Goal: Task Accomplishment & Management: Use online tool/utility

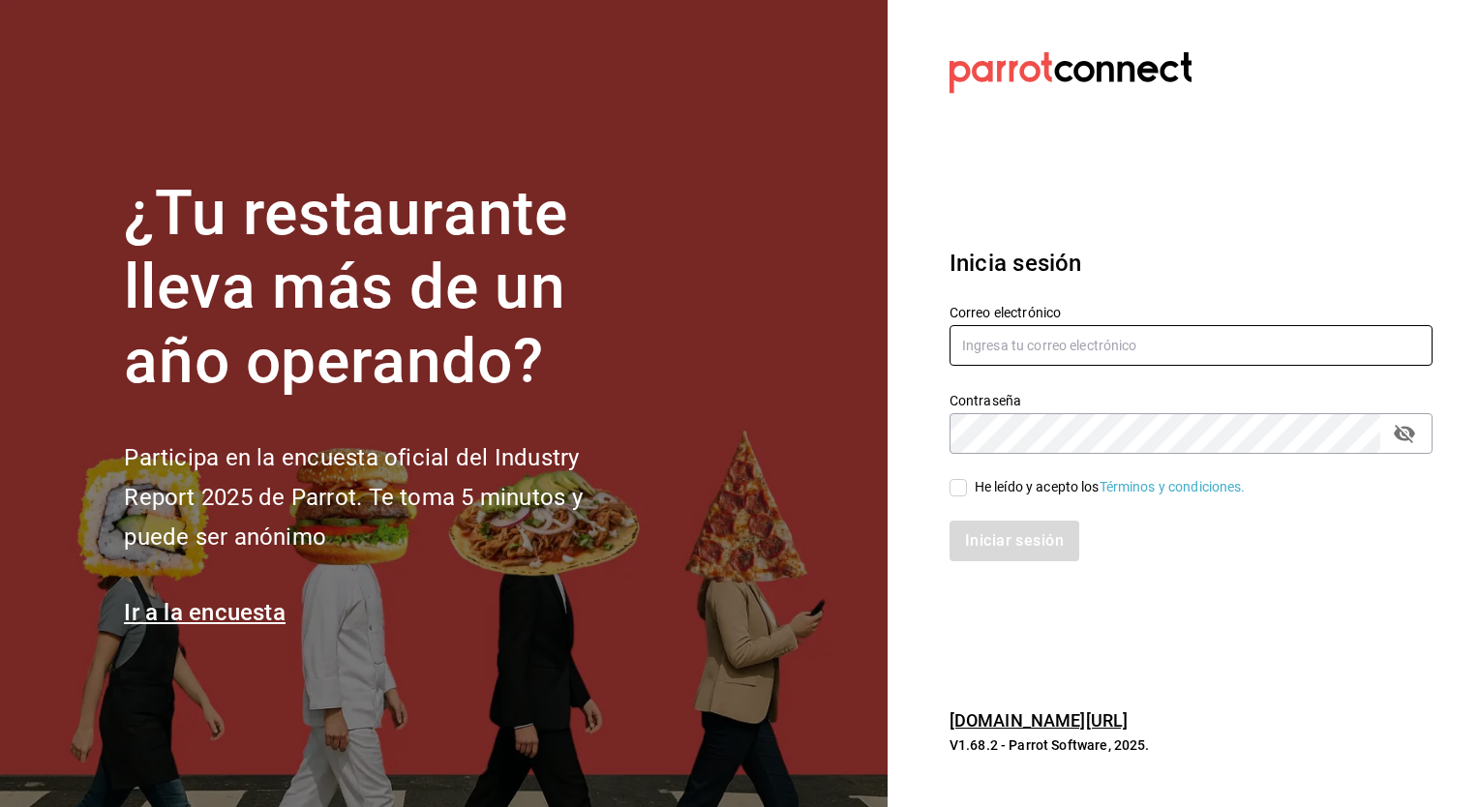
type input "[PERSON_NAME][EMAIL_ADDRESS][PERSON_NAME][DOMAIN_NAME]"
click at [957, 487] on input "He leído y acepto los Términos y condiciones." at bounding box center [957, 487] width 17 height 17
checkbox input "true"
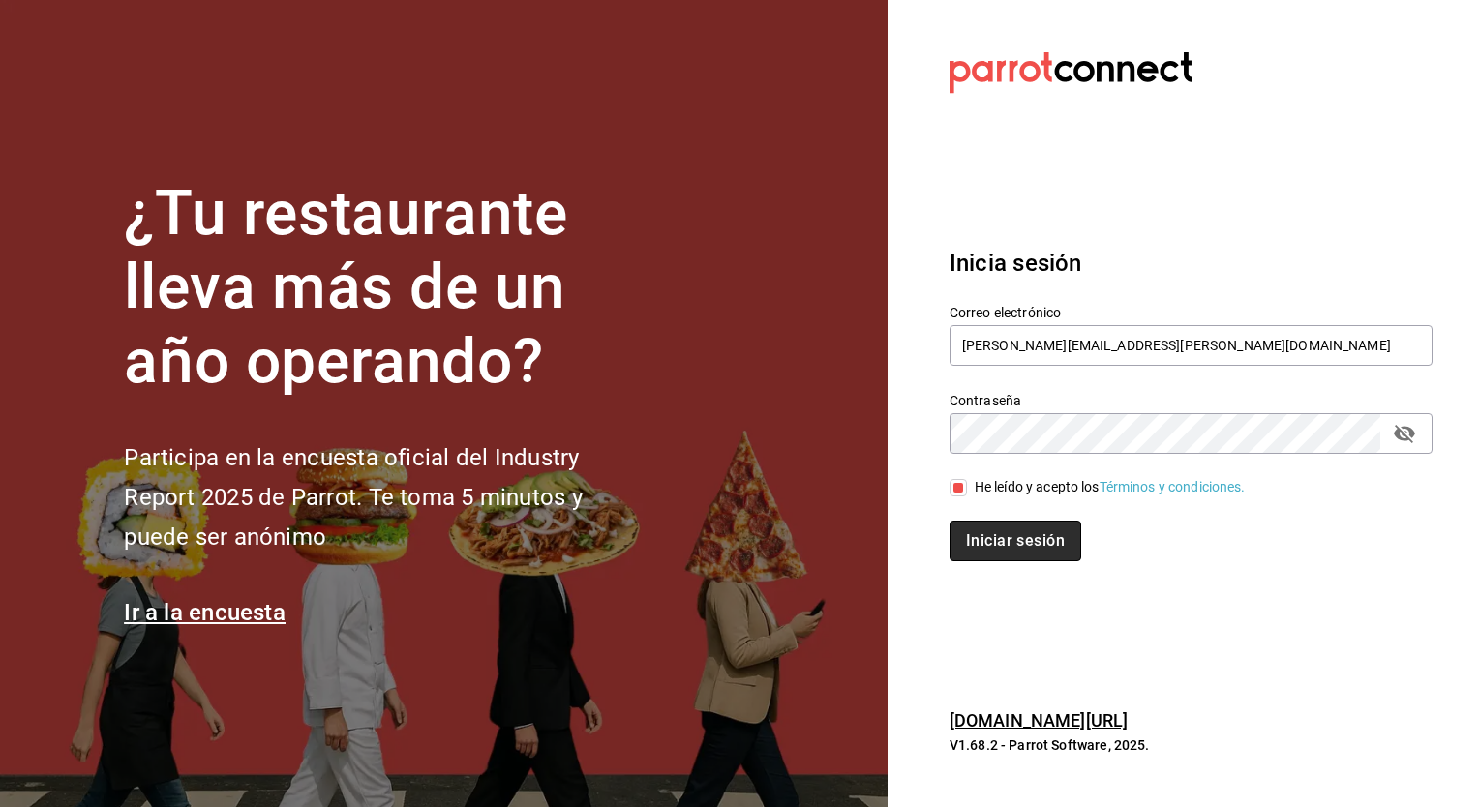
click at [1022, 551] on button "Iniciar sesión" at bounding box center [1015, 541] width 132 height 41
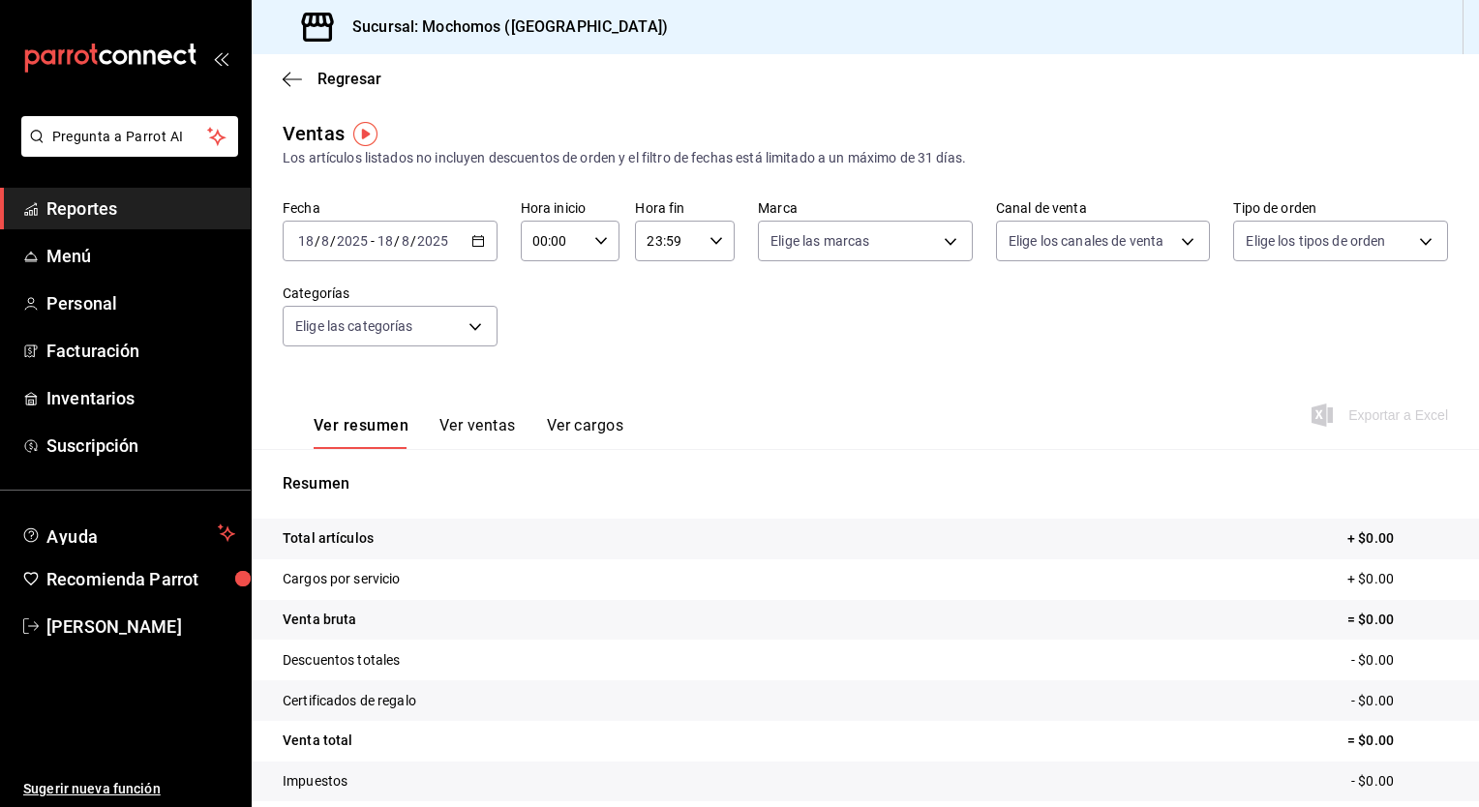
click at [478, 234] on icon "button" at bounding box center [478, 241] width 14 height 14
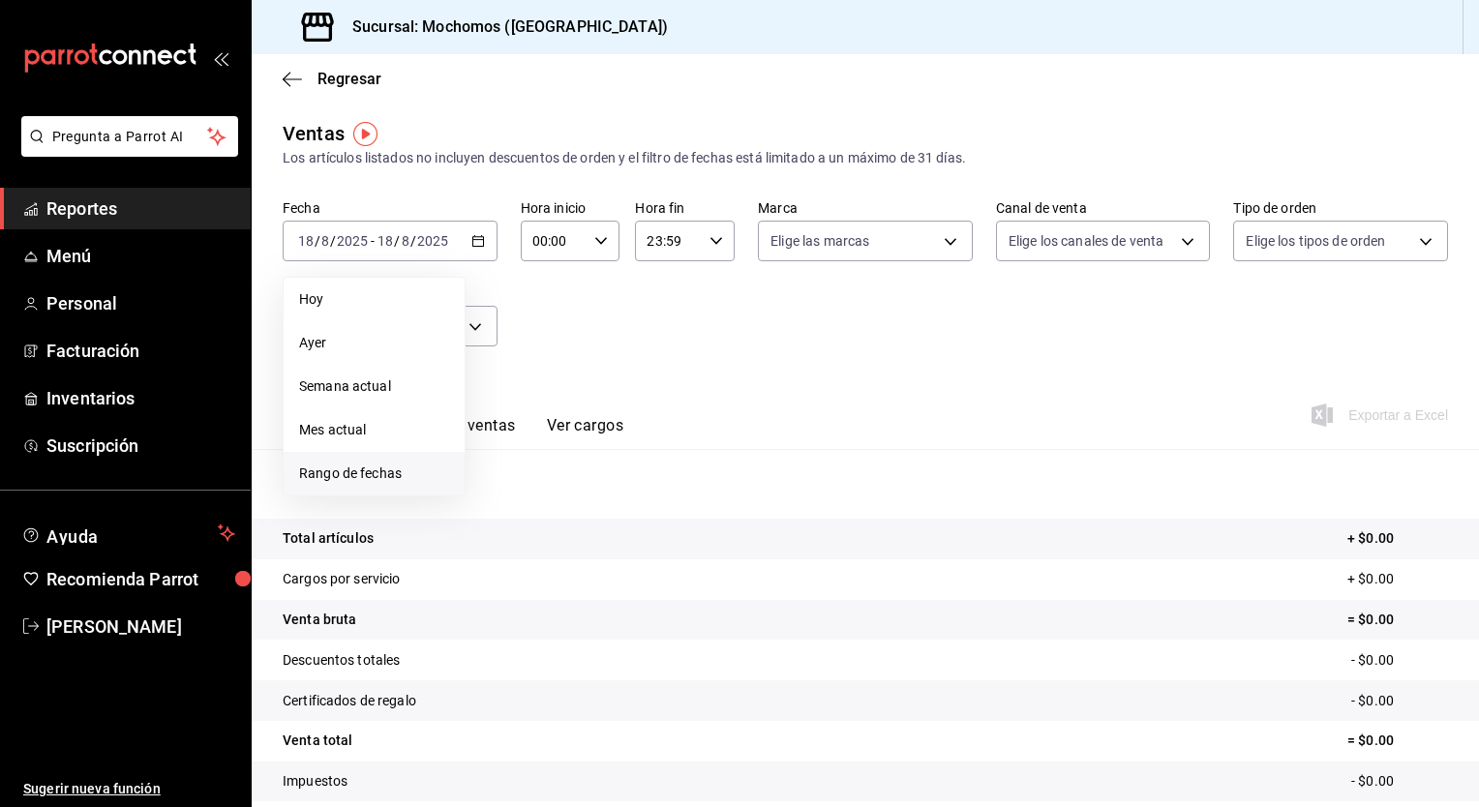
click at [330, 474] on span "Rango de fechas" at bounding box center [374, 474] width 150 height 20
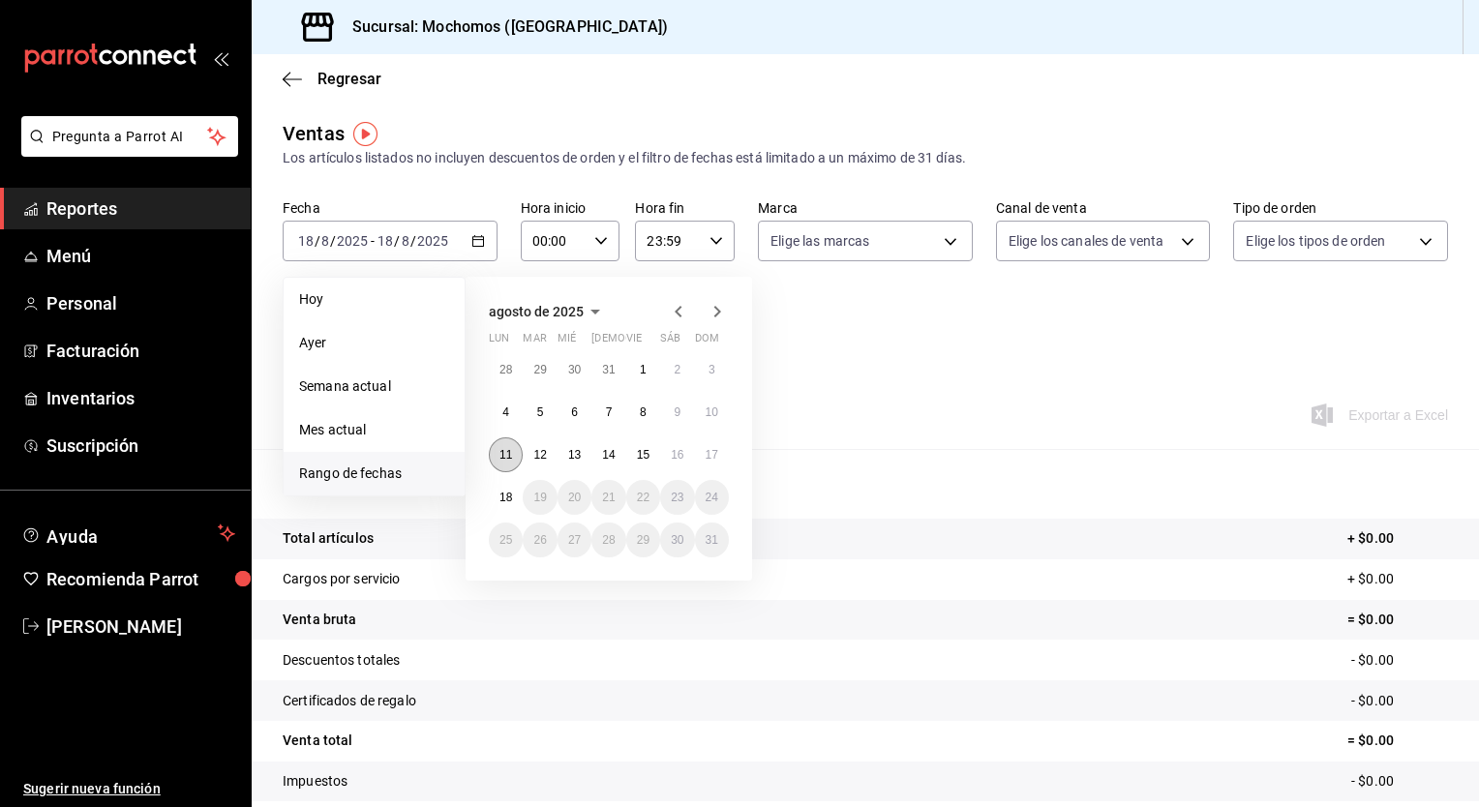
click at [507, 450] on abbr "11" at bounding box center [505, 455] width 13 height 14
click at [505, 495] on abbr "18" at bounding box center [505, 498] width 13 height 14
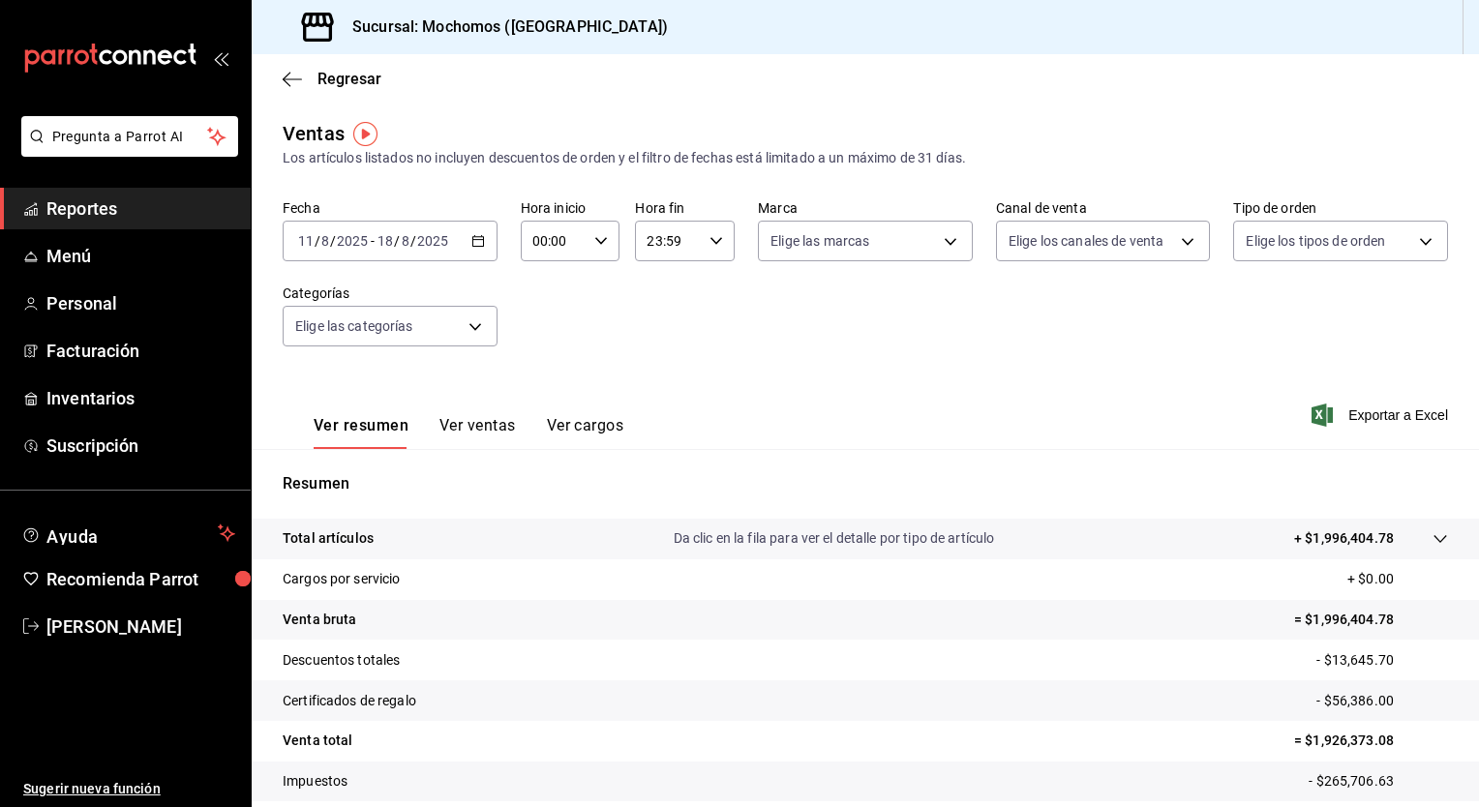
click at [597, 242] on \(Stroke\) "button" at bounding box center [601, 240] width 12 height 7
click at [543, 370] on button "05" at bounding box center [543, 356] width 42 height 39
type input "05:00"
click at [597, 283] on span "00" at bounding box center [592, 290] width 18 height 15
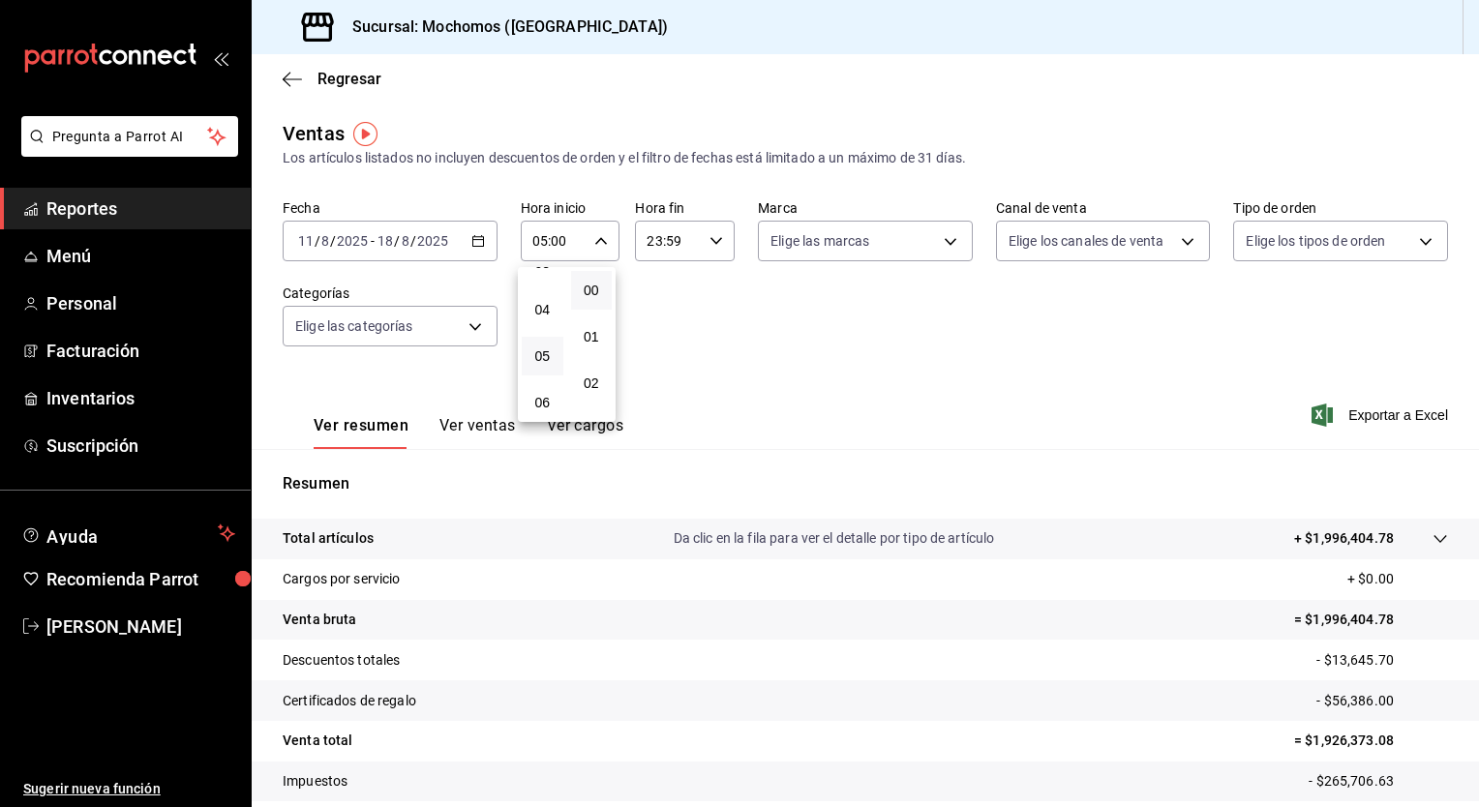
click at [712, 245] on div at bounding box center [739, 403] width 1479 height 807
click at [712, 245] on icon "button" at bounding box center [716, 241] width 14 height 14
click at [666, 312] on button "05" at bounding box center [656, 307] width 42 height 39
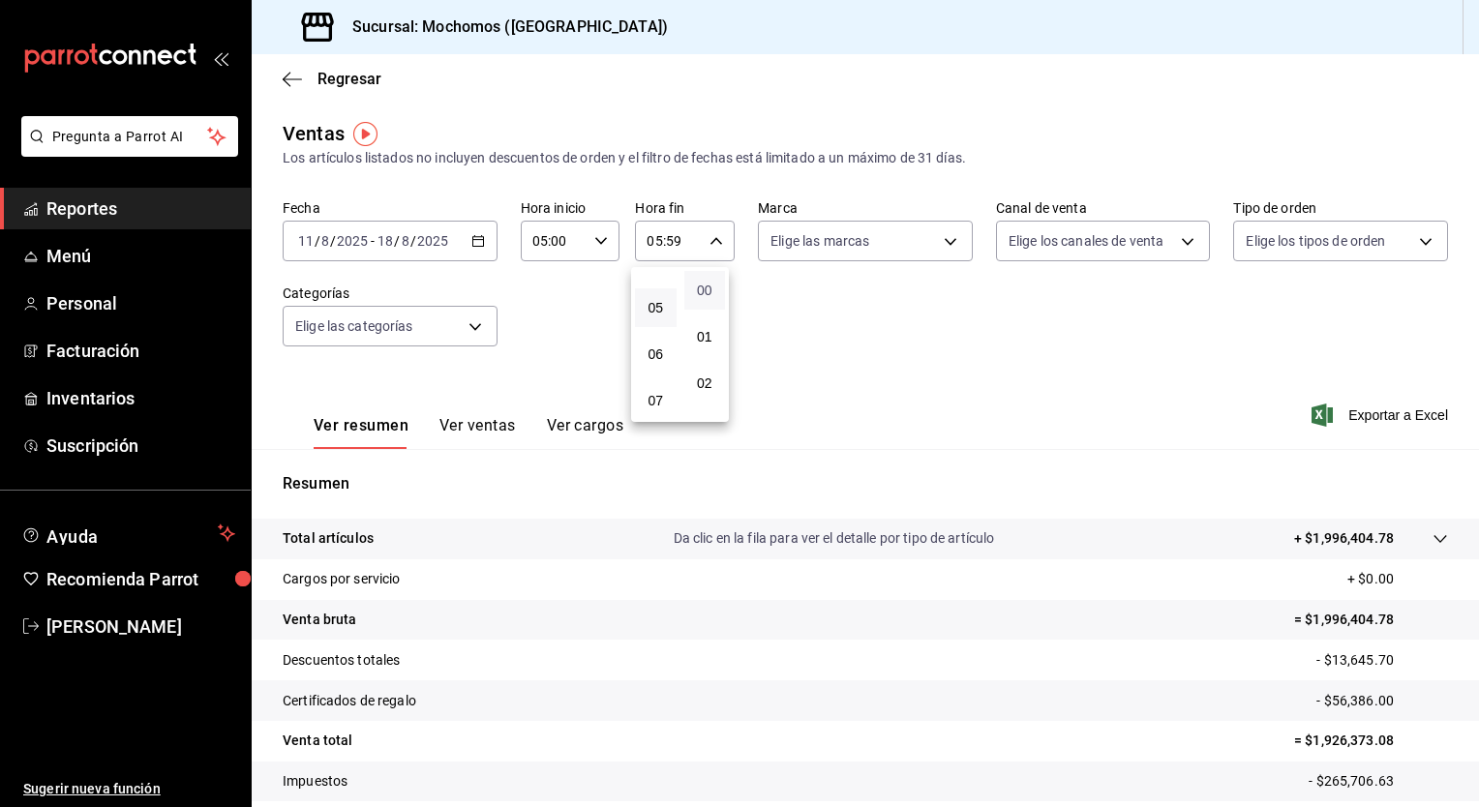
click at [697, 290] on span "00" at bounding box center [705, 290] width 18 height 15
type input "05:00"
click at [793, 307] on div at bounding box center [739, 403] width 1479 height 807
click at [1369, 416] on span "Exportar a Excel" at bounding box center [1381, 415] width 133 height 23
